Goal: Communication & Community: Answer question/provide support

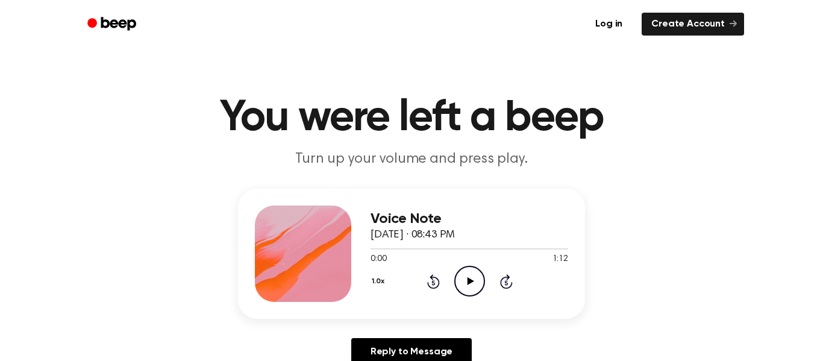
click at [457, 282] on icon "Play Audio" at bounding box center [469, 281] width 31 height 31
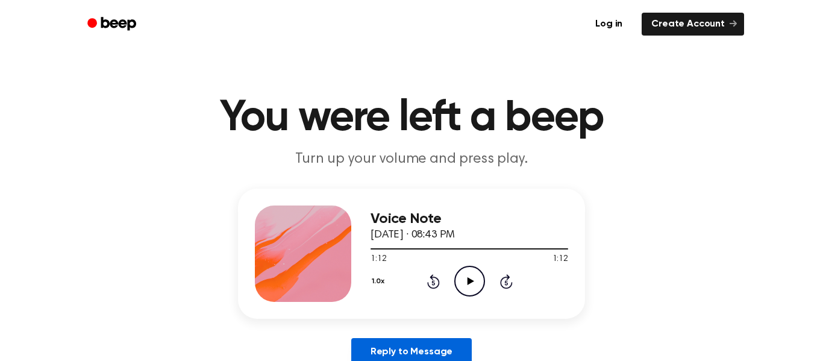
click at [393, 355] on link "Reply to Message" at bounding box center [411, 352] width 120 height 28
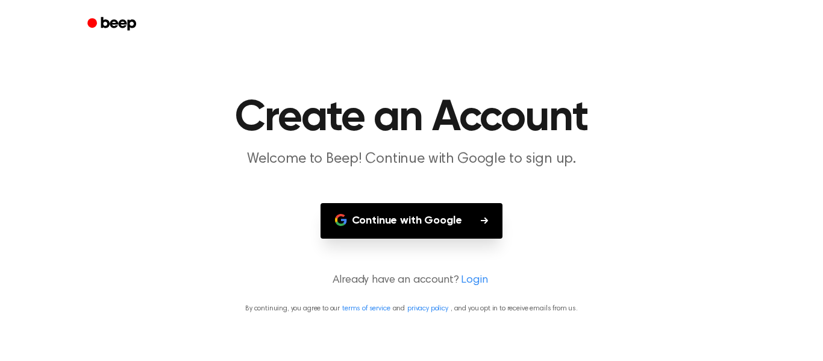
click at [193, 172] on main "Create an Account Welcome to Beep! Continue with Google to sign up. Continue wi…" at bounding box center [411, 180] width 823 height 361
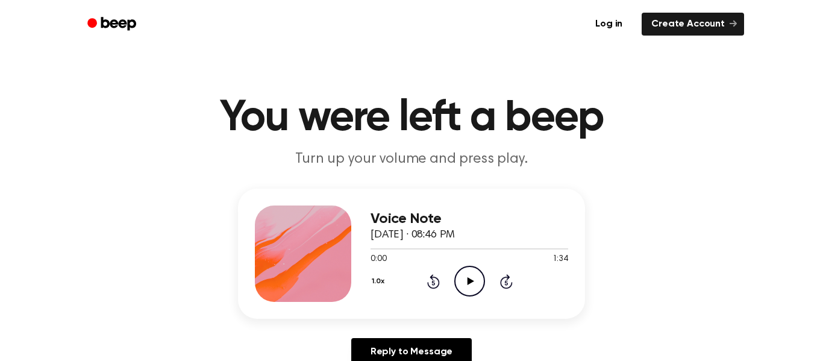
click at [464, 269] on icon "Play Audio" at bounding box center [469, 281] width 31 height 31
click at [464, 269] on icon "Pause Audio" at bounding box center [469, 281] width 31 height 31
click at [464, 269] on icon "Play Audio" at bounding box center [469, 281] width 31 height 31
click at [464, 269] on icon "Pause Audio" at bounding box center [469, 281] width 31 height 31
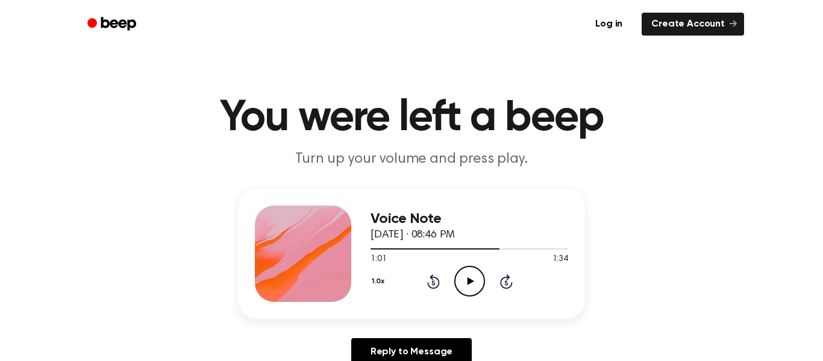
click at [606, 97] on h1 "You were left a beep" at bounding box center [411, 117] width 617 height 43
click at [607, 98] on h1 "You were left a beep" at bounding box center [411, 117] width 617 height 43
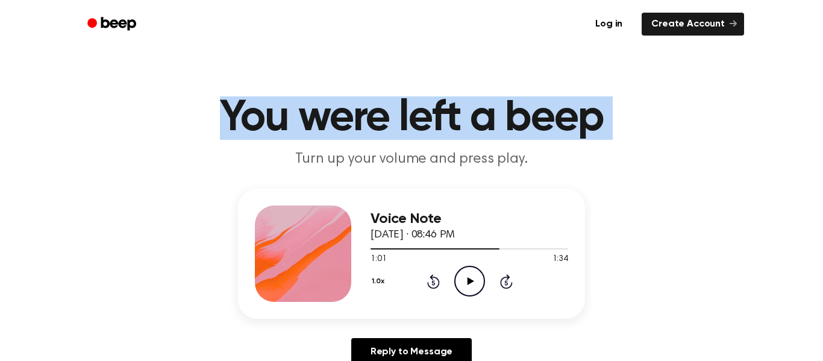
click at [607, 98] on h1 "You were left a beep" at bounding box center [411, 117] width 617 height 43
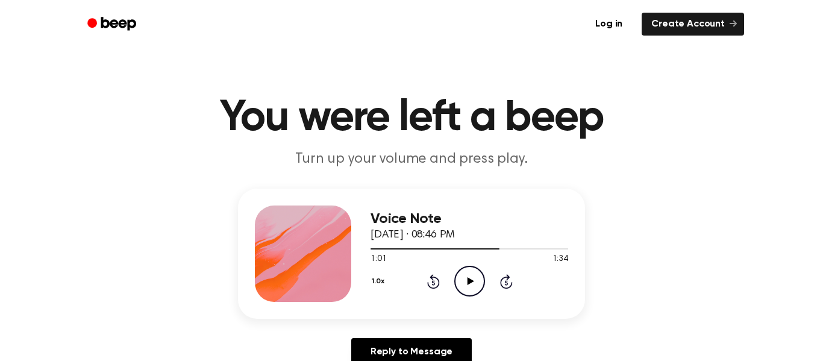
click at [430, 283] on icon "Rewind 5 seconds" at bounding box center [433, 282] width 13 height 16
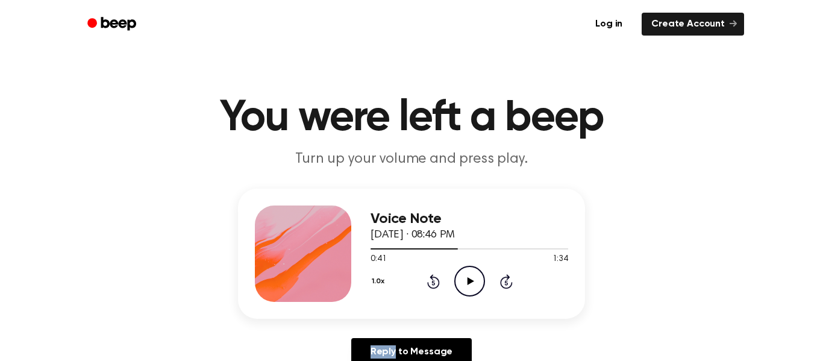
click at [430, 283] on icon "Rewind 5 seconds" at bounding box center [433, 282] width 13 height 16
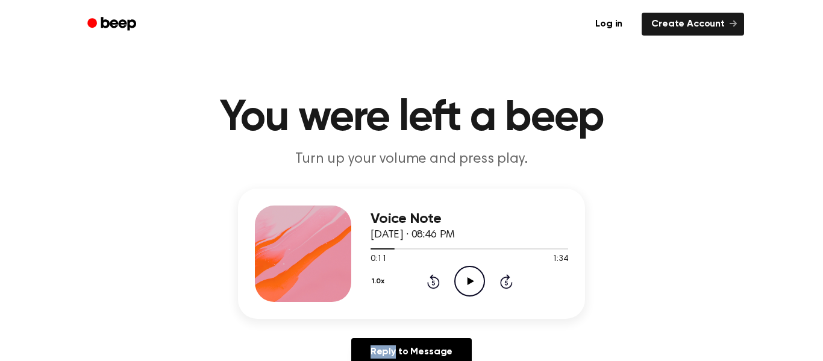
click at [430, 283] on icon "Rewind 5 seconds" at bounding box center [433, 282] width 13 height 16
click at [477, 285] on icon "Play Audio" at bounding box center [469, 281] width 31 height 31
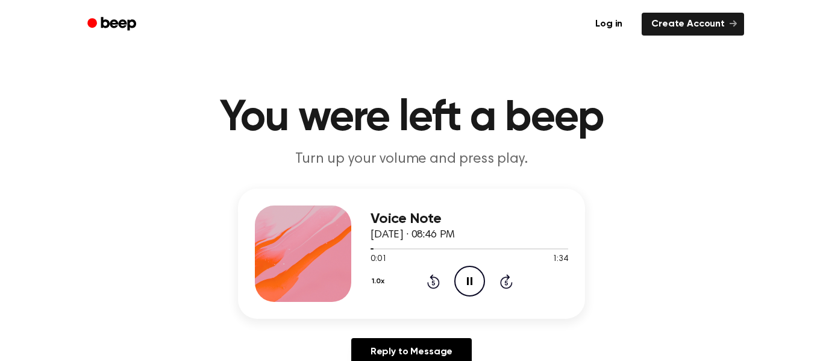
click at [477, 285] on icon "Pause Audio" at bounding box center [469, 281] width 31 height 31
click at [434, 282] on icon "Rewind 5 seconds" at bounding box center [433, 282] width 13 height 16
